Goal: Transaction & Acquisition: Purchase product/service

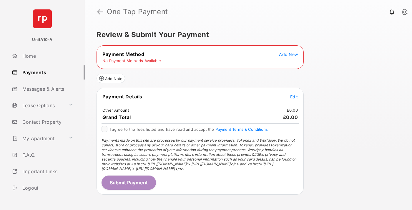
click at [288, 54] on span "Add New" at bounding box center [288, 54] width 19 height 5
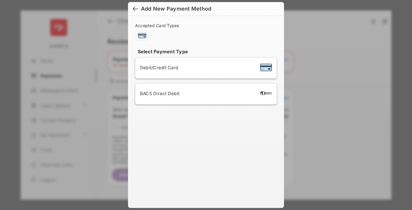
click at [157, 67] on span "Debit/Credit Card" at bounding box center [159, 68] width 38 height 6
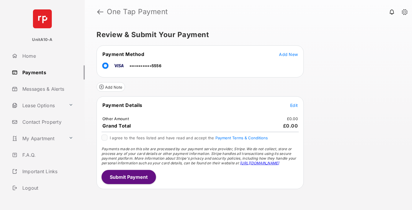
click at [294, 105] on span "Edit" at bounding box center [294, 105] width 8 height 5
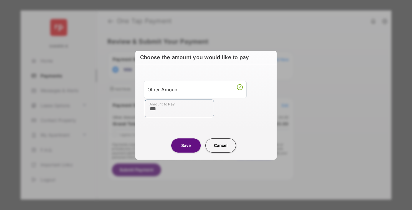
type input "***"
click at [186, 145] on button "Save" at bounding box center [185, 145] width 29 height 14
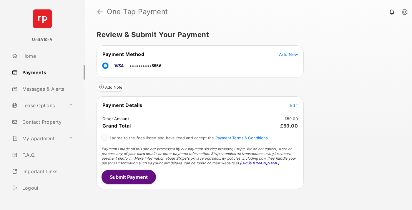
click at [128, 177] on button "Submit Payment" at bounding box center [129, 177] width 54 height 14
